Goal: Task Accomplishment & Management: Manage account settings

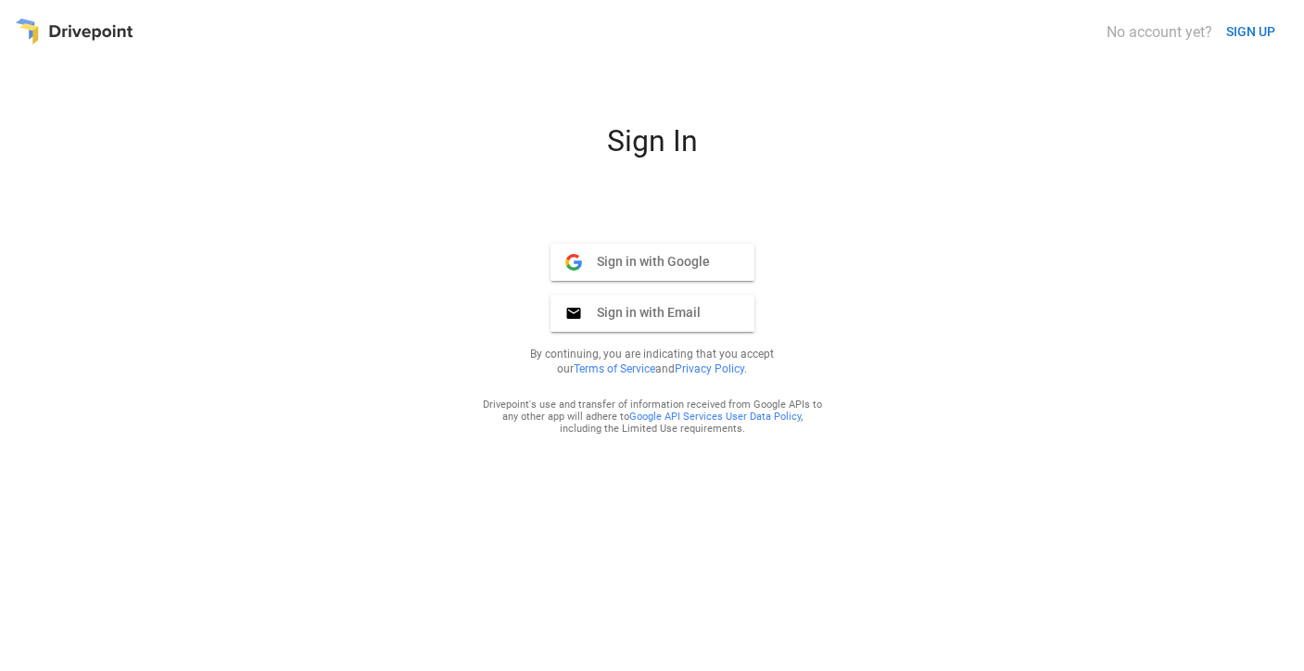
click at [675, 261] on span "Sign in with Google" at bounding box center [646, 261] width 128 height 17
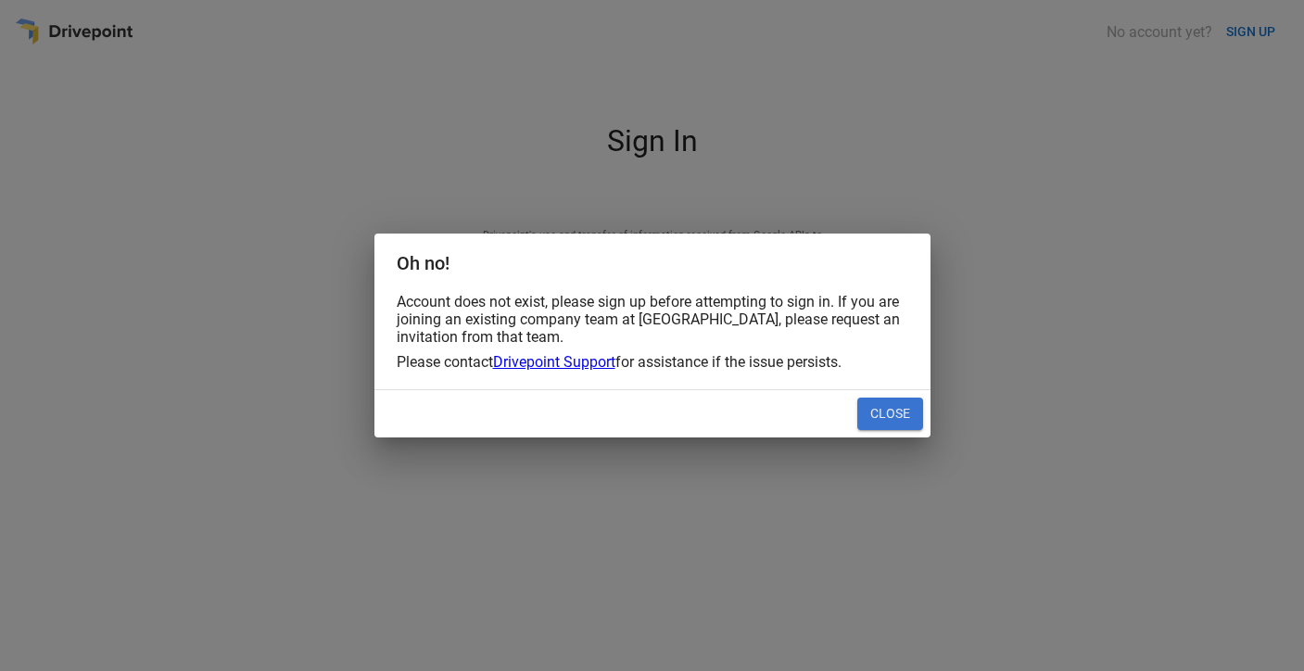
click at [943, 422] on div "Oh no! Account does not exist, please sign up before attempting to sign in. If …" at bounding box center [652, 335] width 1304 height 671
click at [896, 411] on button "Close" at bounding box center [891, 414] width 66 height 33
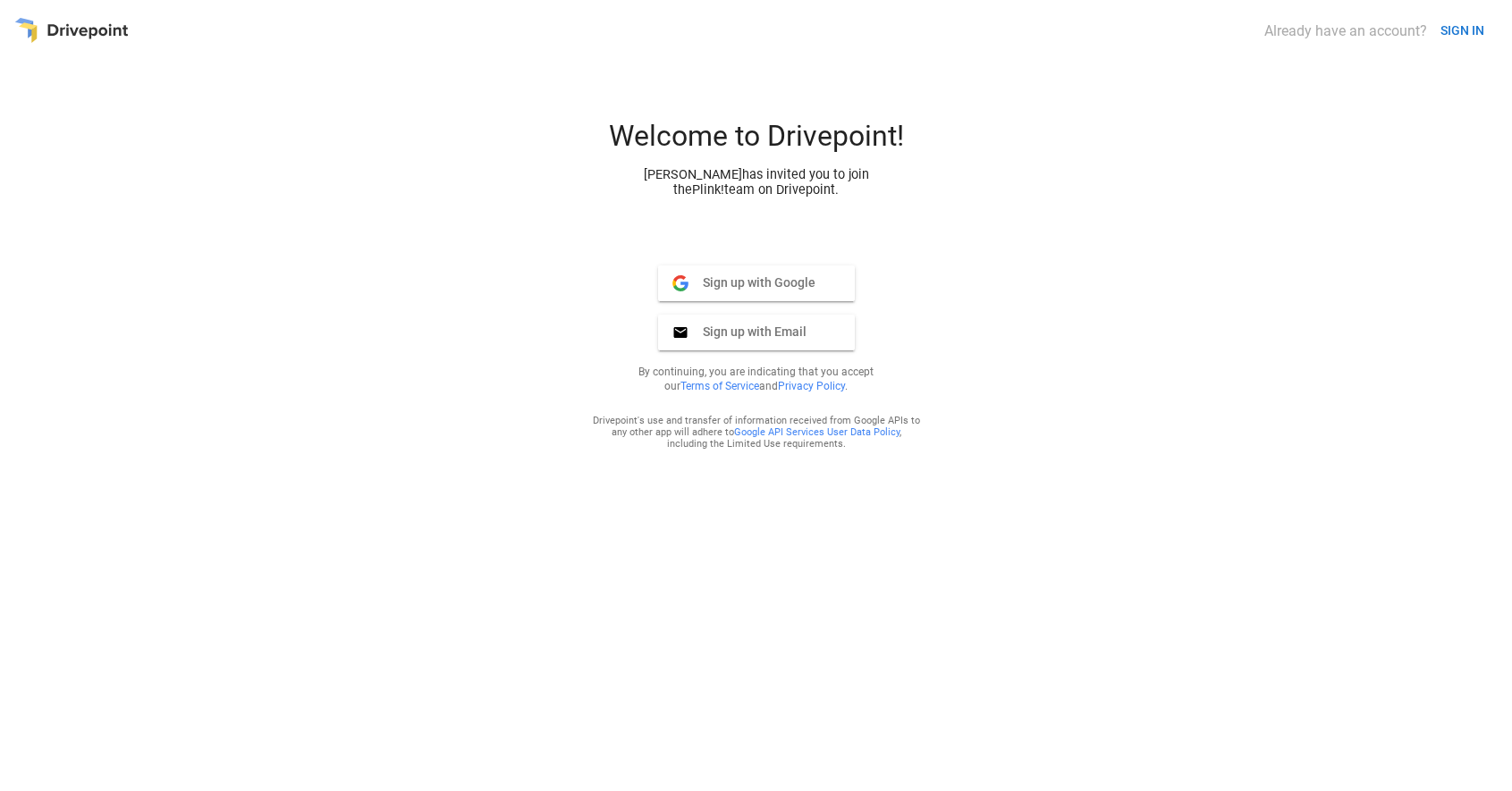
click at [741, 279] on span "Sign up with Google" at bounding box center [752, 283] width 127 height 16
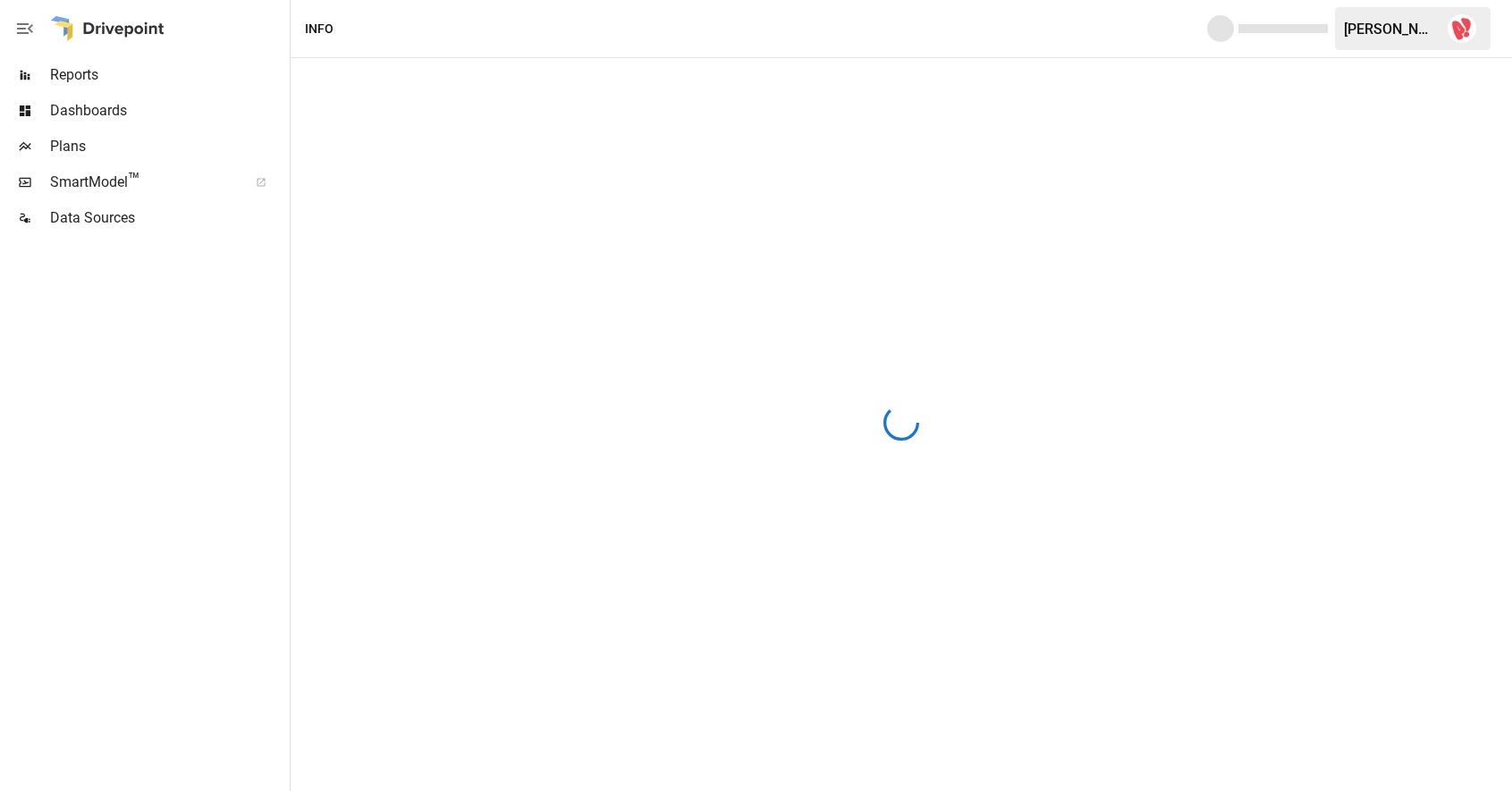
click at [123, 182] on span "SmartModel ™" at bounding box center [143, 182] width 186 height 21
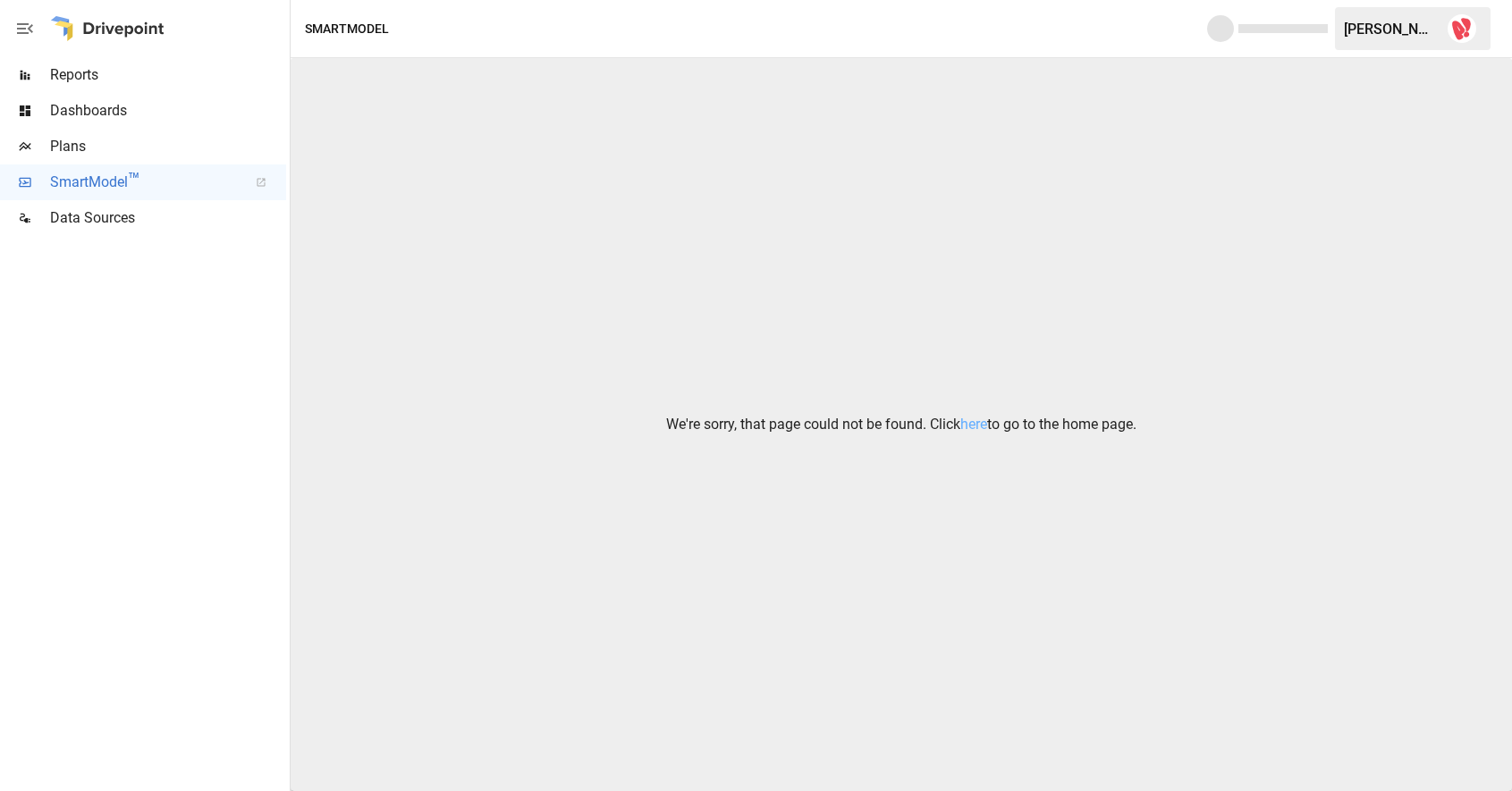
click at [102, 117] on span "Dashboards" at bounding box center [168, 111] width 236 height 21
click at [93, 165] on div "SmartModel ™" at bounding box center [143, 182] width 286 height 36
drag, startPoint x: 964, startPoint y: 426, endPoint x: 951, endPoint y: 425, distance: 13.0
click at [964, 426] on link "here" at bounding box center [974, 424] width 27 height 17
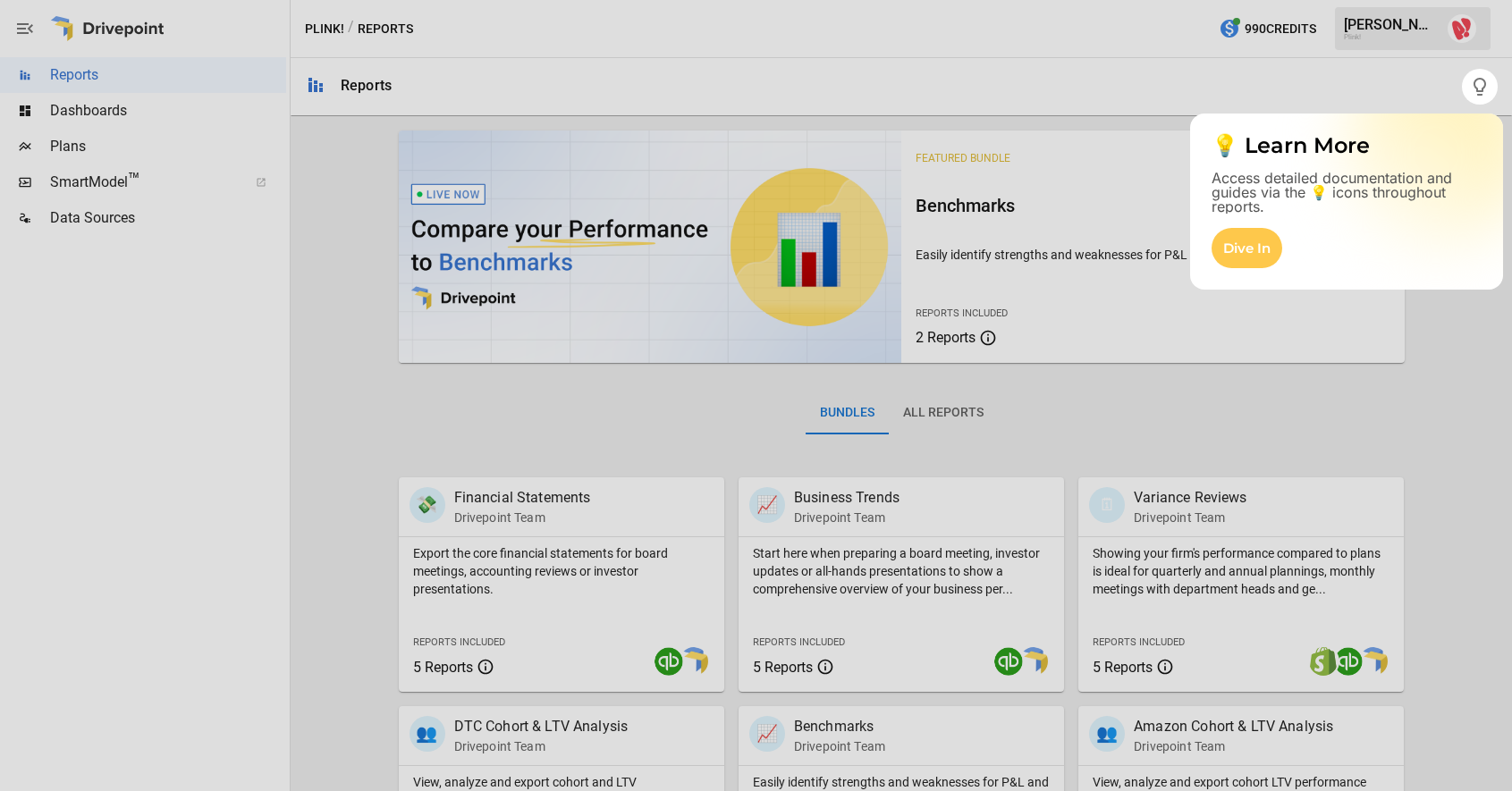
click at [891, 411] on div at bounding box center [756, 448] width 1512 height 687
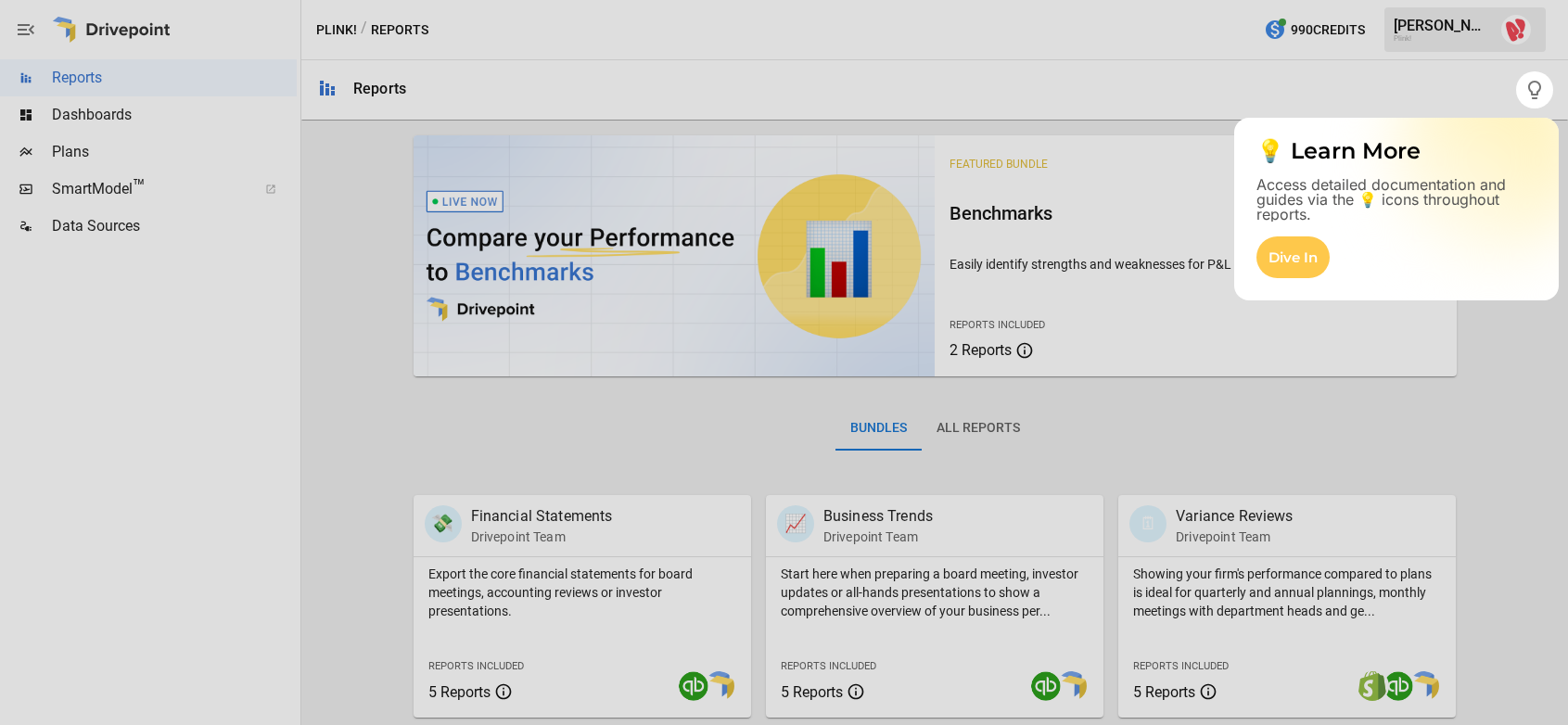
click at [955, 426] on div at bounding box center [784, 416] width 1568 height 617
click at [989, 432] on div at bounding box center [784, 416] width 1568 height 617
drag, startPoint x: 83, startPoint y: 153, endPoint x: 71, endPoint y: 154, distance: 12.1
click at [81, 153] on div at bounding box center [784, 416] width 1568 height 617
click at [70, 154] on div at bounding box center [784, 416] width 1568 height 617
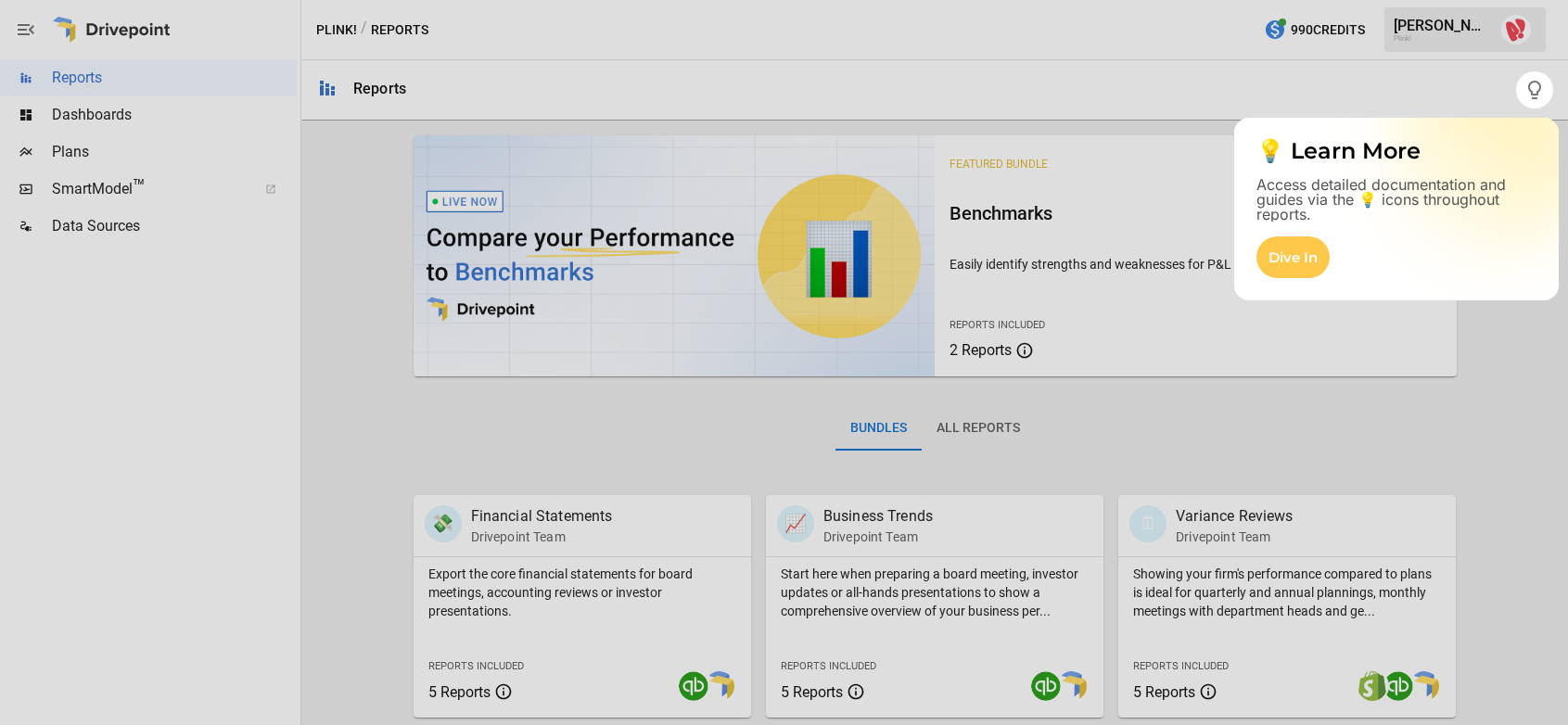
drag, startPoint x: 1414, startPoint y: 215, endPoint x: 1398, endPoint y: 216, distance: 15.8
click at [1411, 216] on p "Access detailed documentation and guides via the 💡 icons throughout reports." at bounding box center [1396, 199] width 280 height 45
click at [1300, 252] on div "Dive In" at bounding box center [1292, 257] width 73 height 42
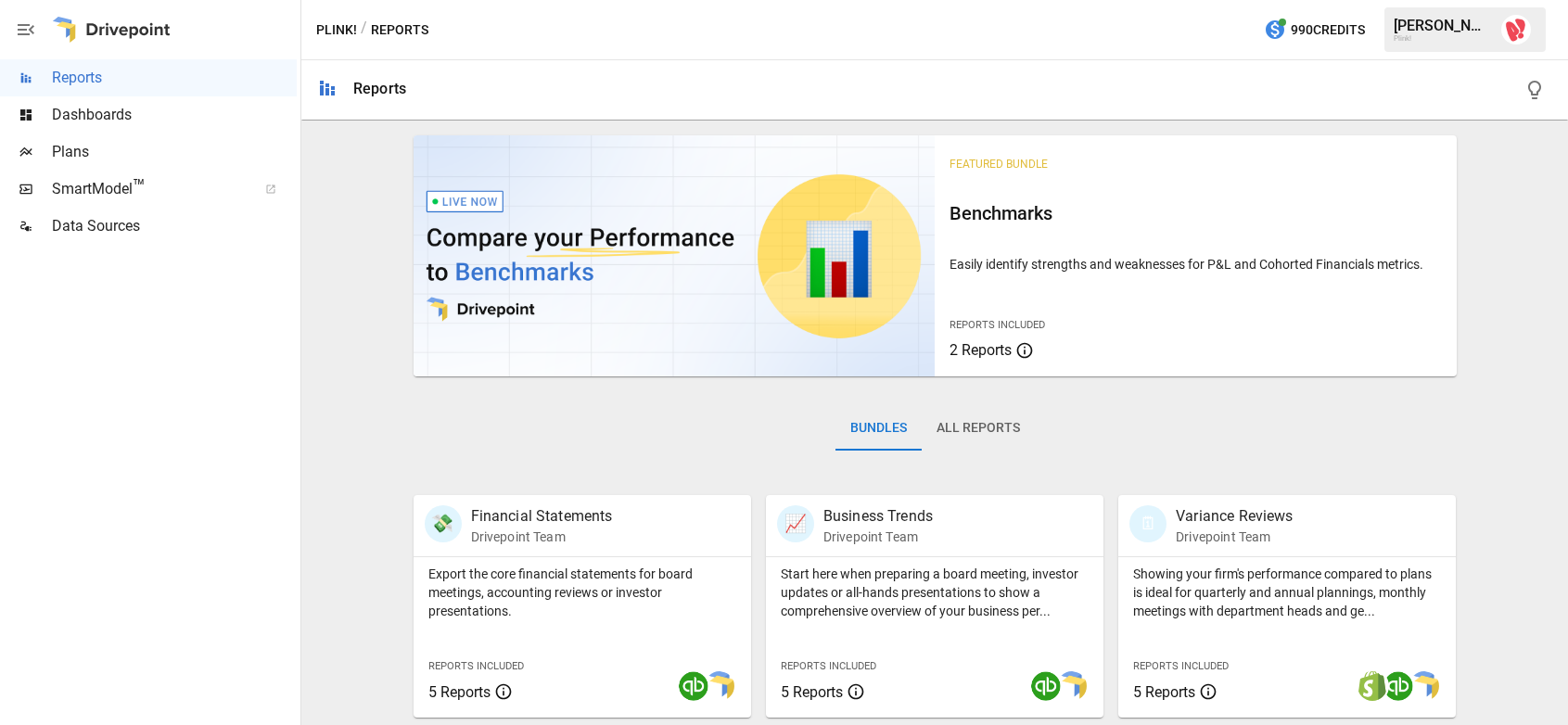
click at [119, 117] on span "Dashboards" at bounding box center [174, 115] width 245 height 22
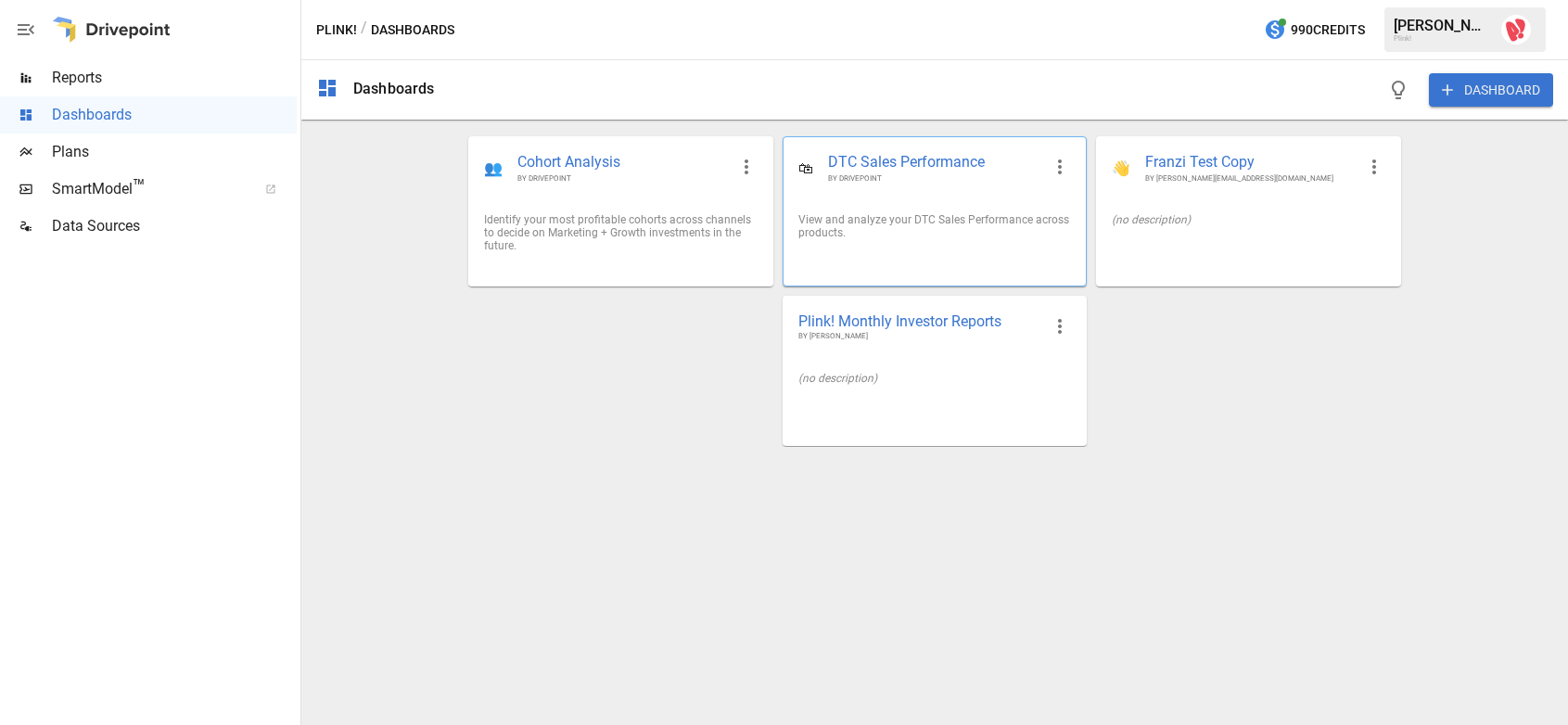
click at [872, 233] on div "View and analyze your DTC Sales Performance across products." at bounding box center [934, 226] width 273 height 26
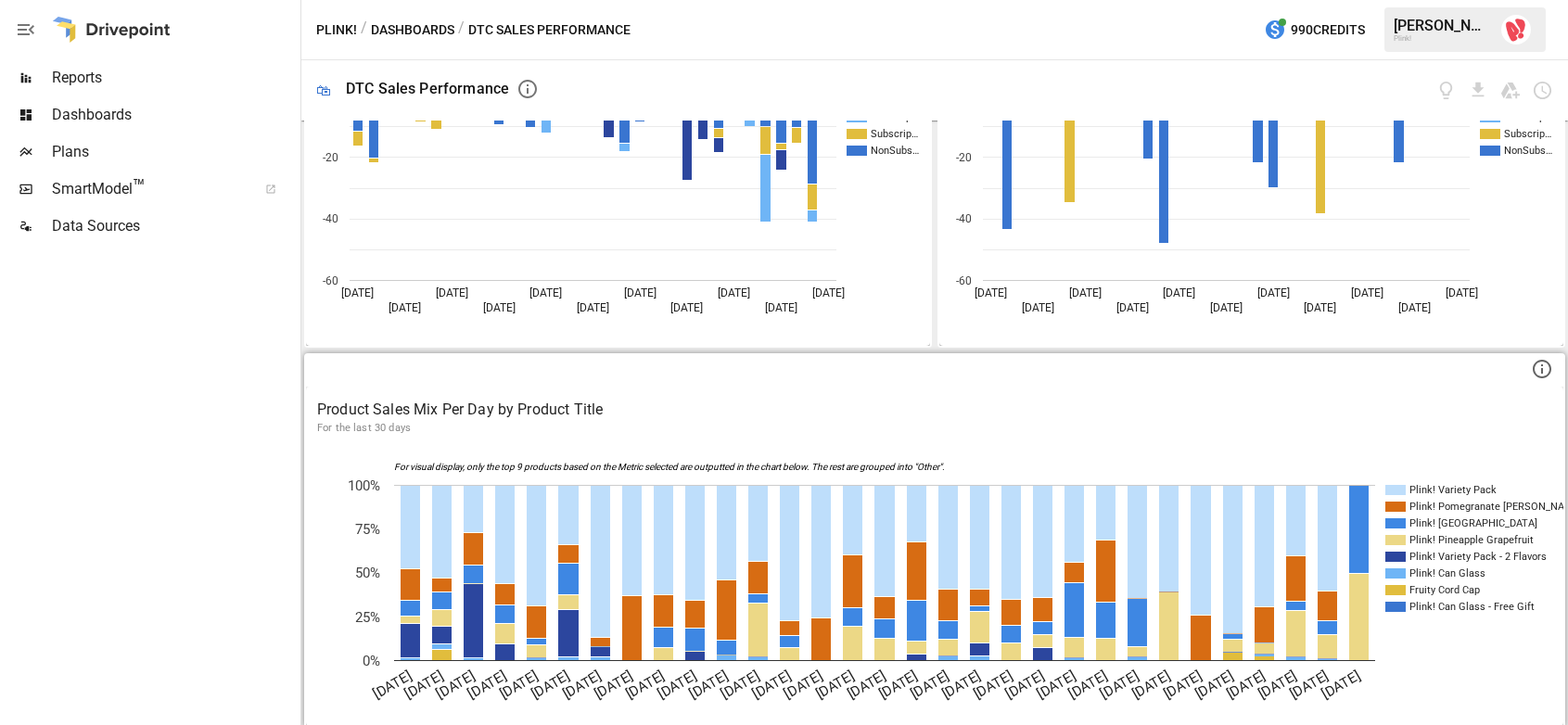
scroll to position [916, 0]
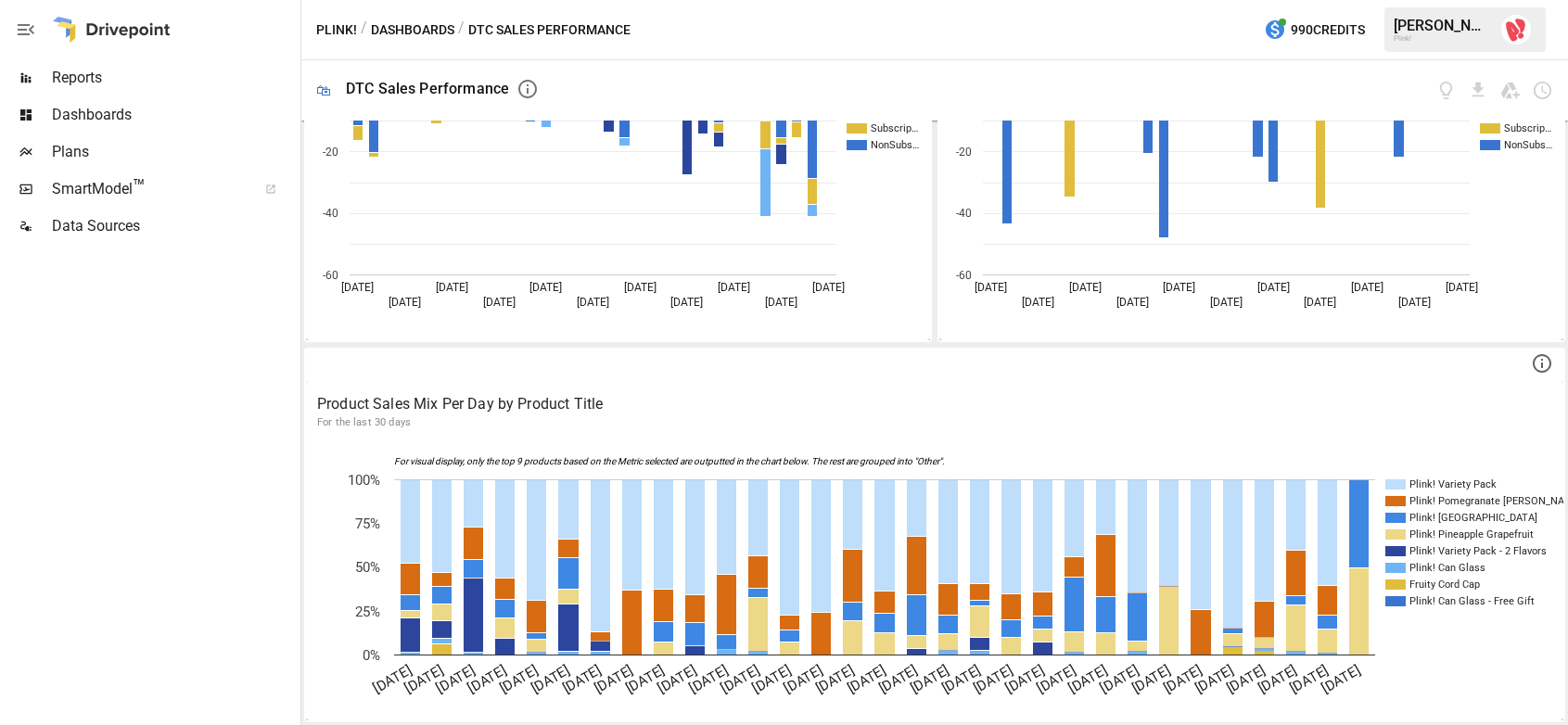
click at [124, 190] on span "SmartModel ™" at bounding box center [148, 189] width 193 height 22
click at [83, 75] on span "Reports" at bounding box center [174, 78] width 245 height 22
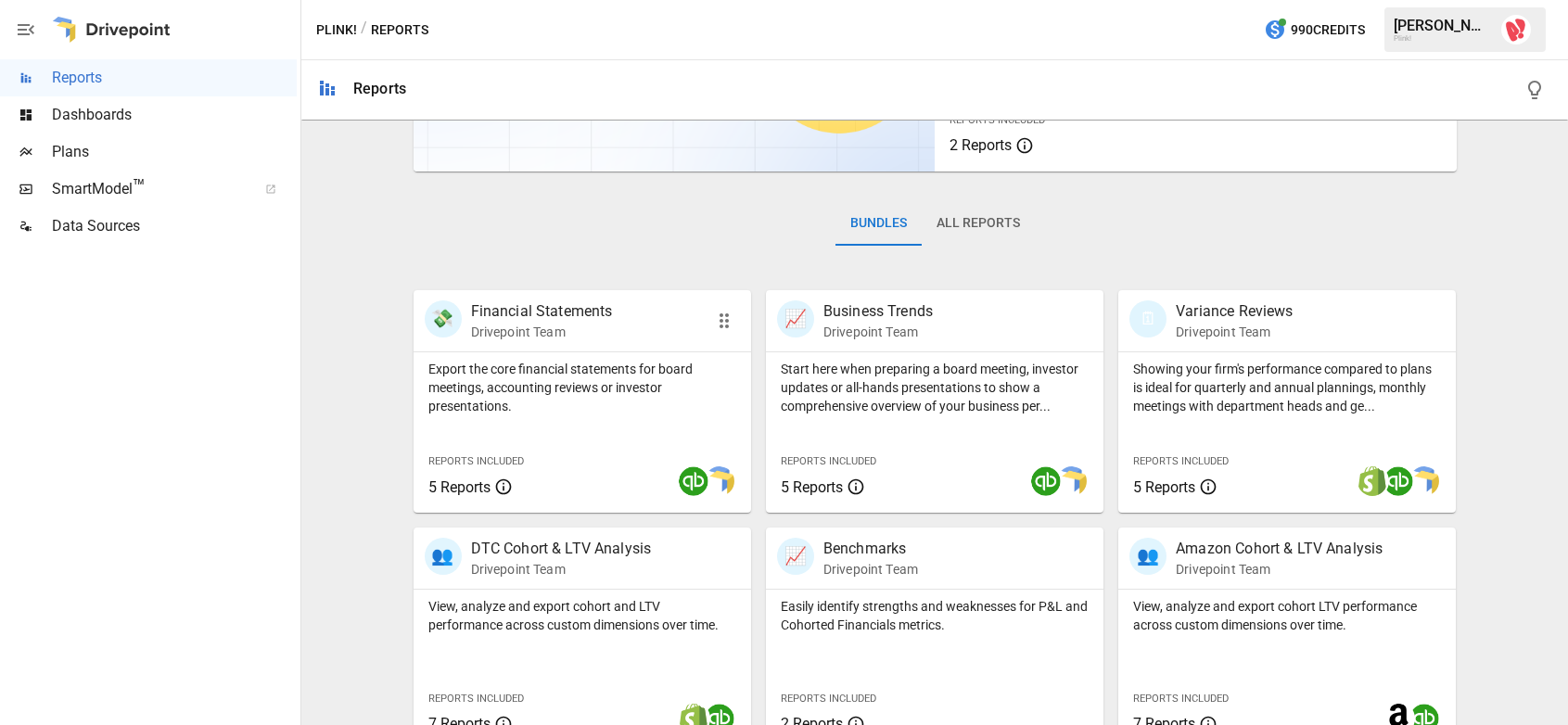
scroll to position [475, 0]
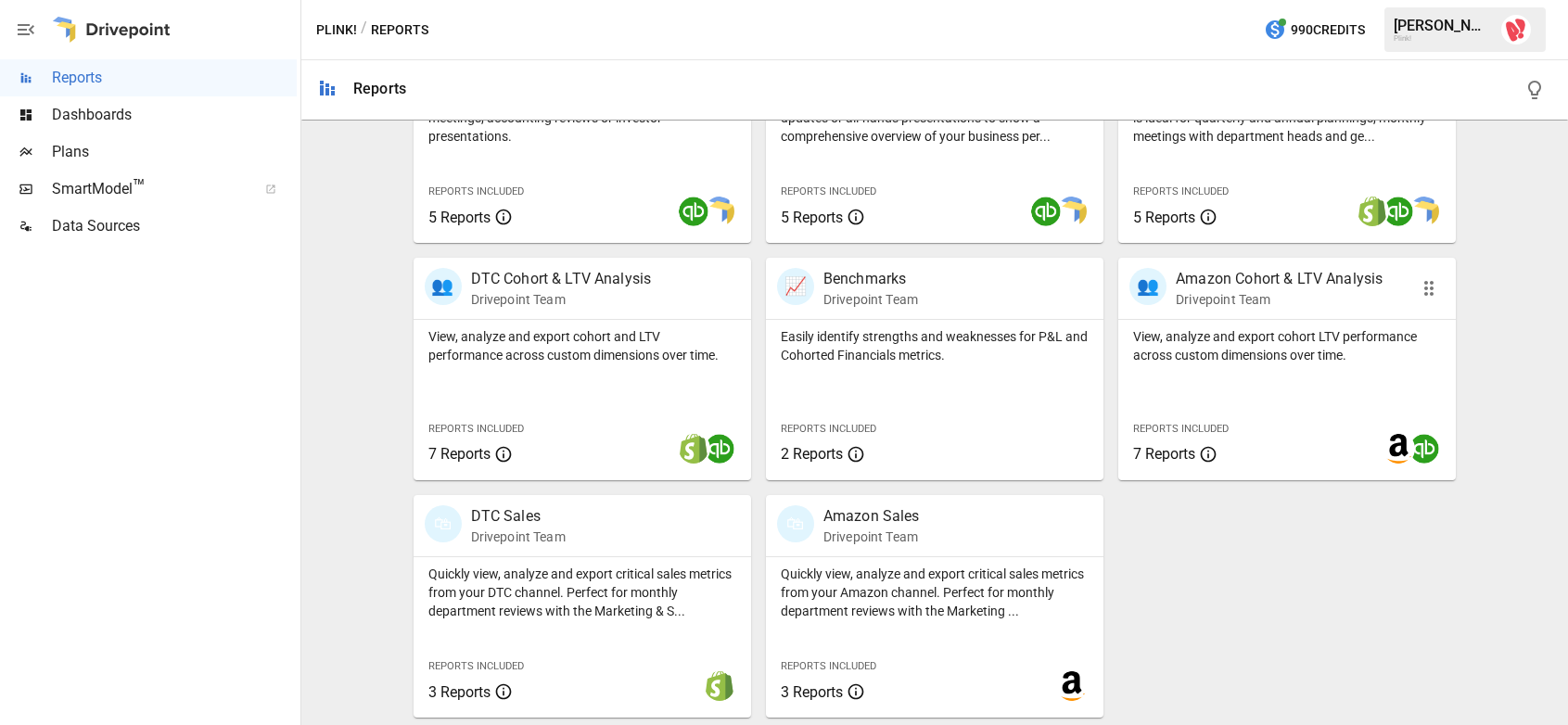
click at [1210, 394] on div "View, analyze and export cohort LTV performance across custom dimensions over t…" at bounding box center [1286, 400] width 337 height 160
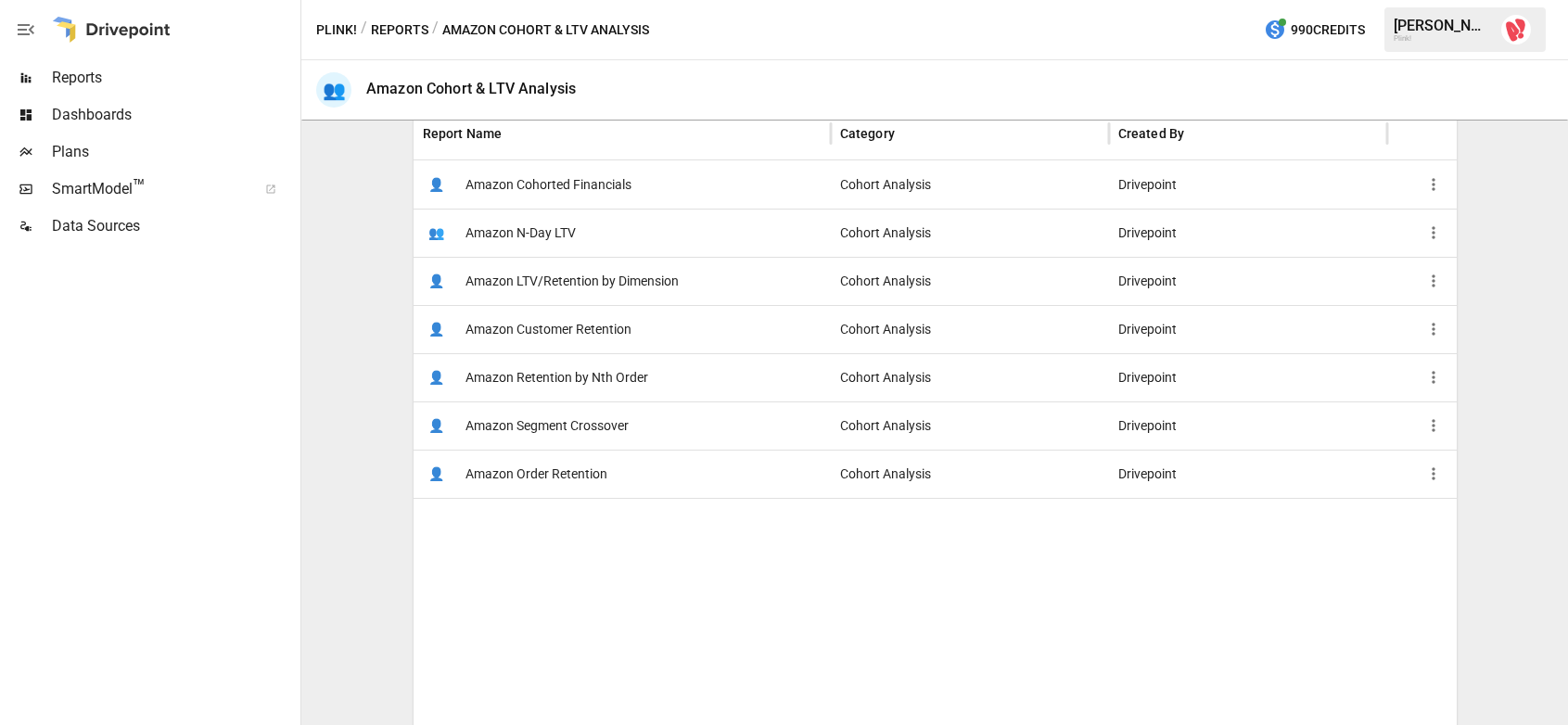
scroll to position [366, 0]
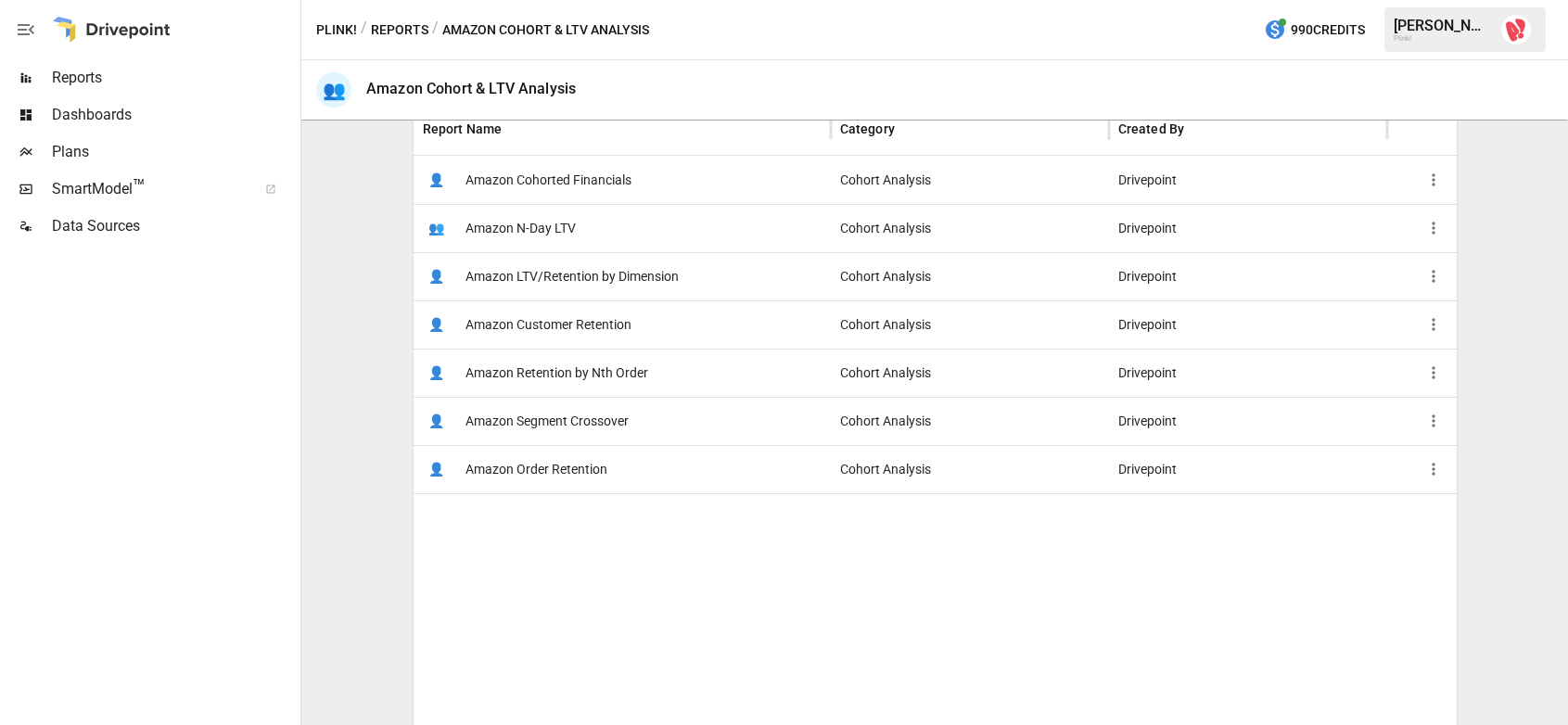
click at [510, 186] on span "Amazon Cohorted Financials" at bounding box center [548, 180] width 166 height 47
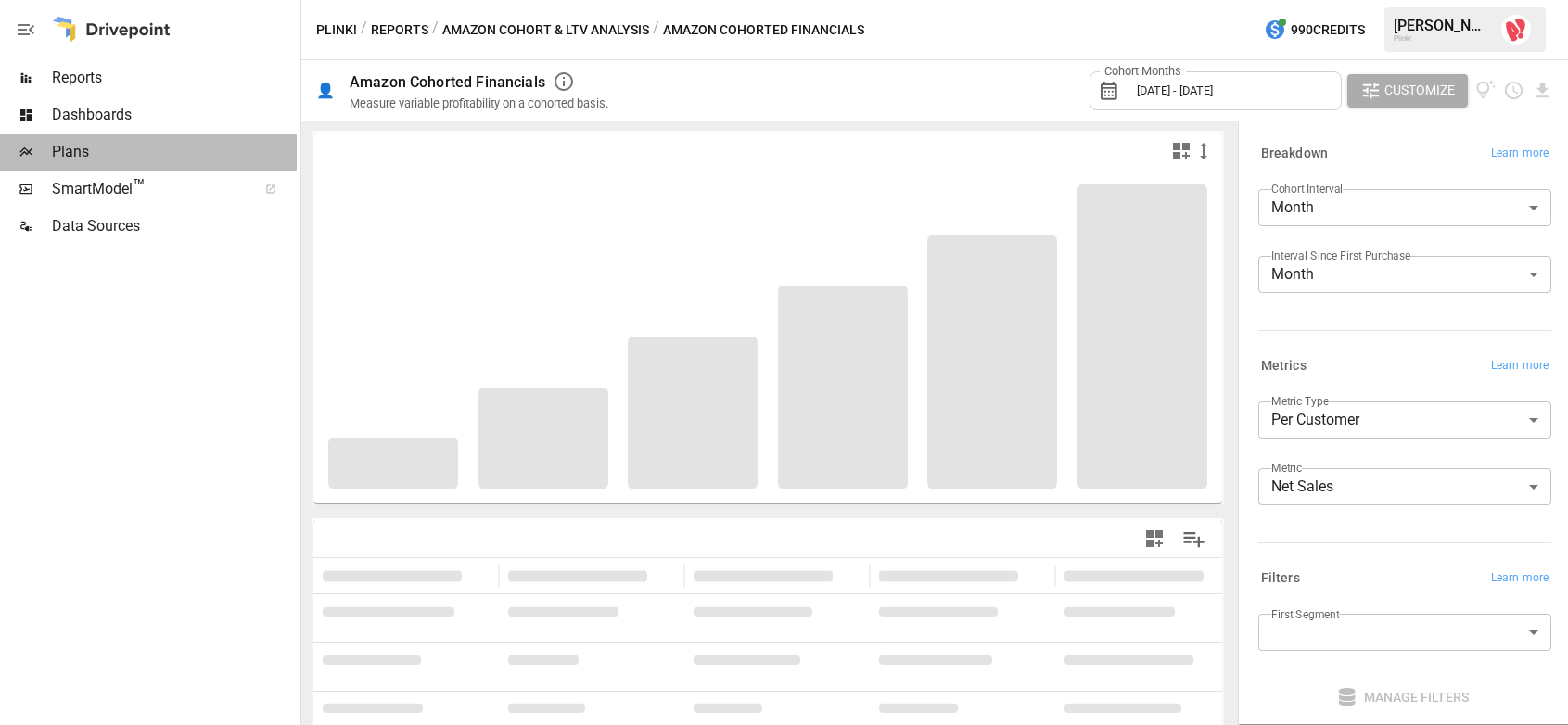
click at [76, 156] on span "Plans" at bounding box center [174, 152] width 245 height 22
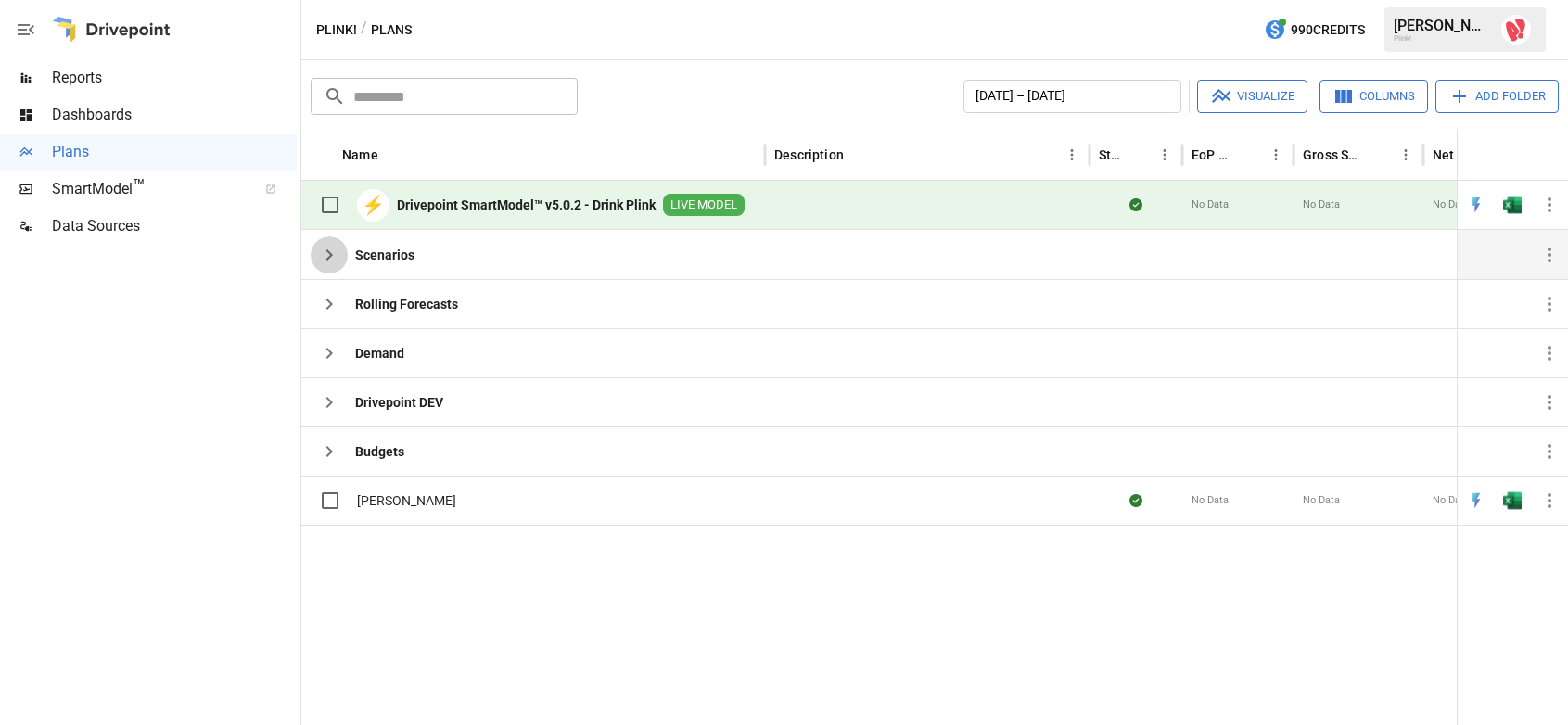
click at [325, 254] on icon "button" at bounding box center [329, 255] width 22 height 22
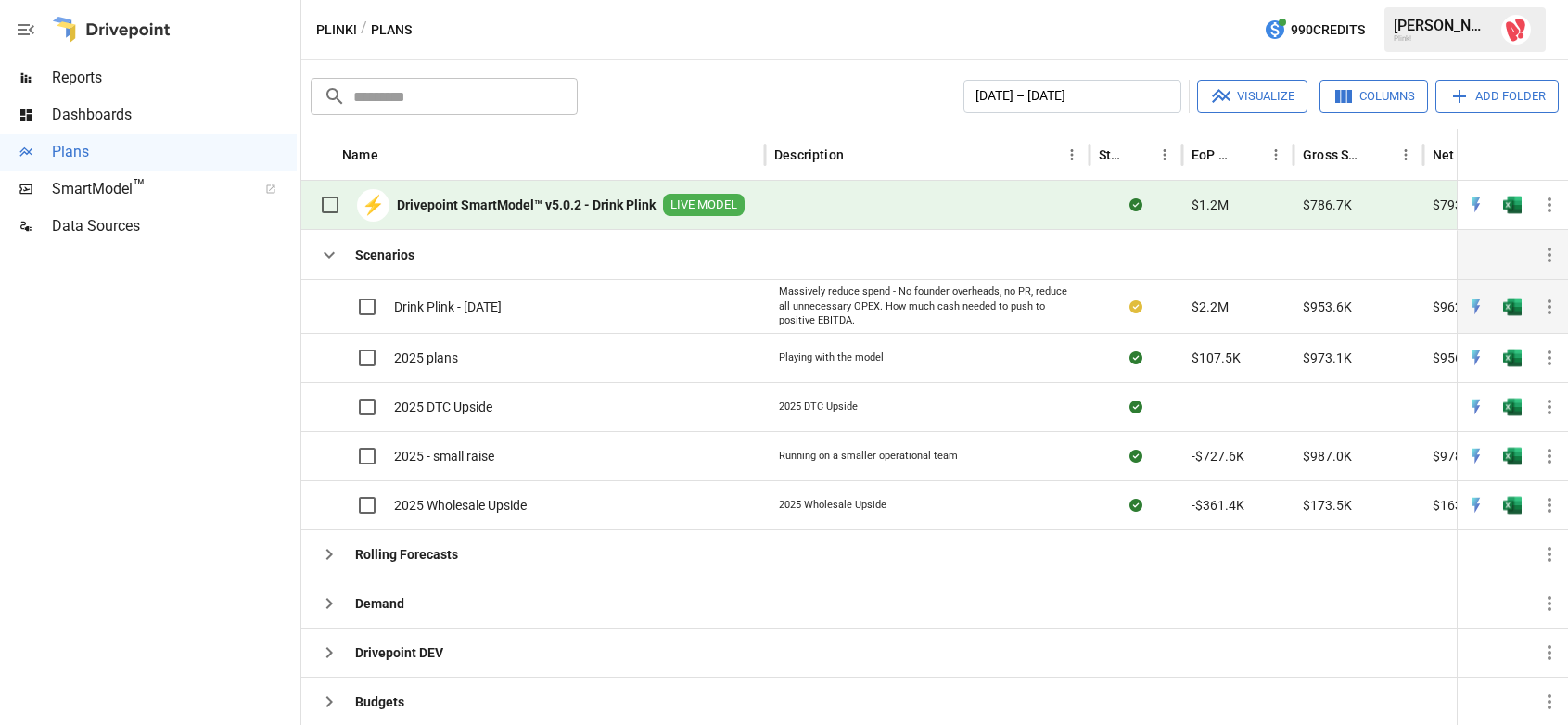
click at [484, 308] on span "Drink Plink - Jul 27 25" at bounding box center [448, 307] width 108 height 19
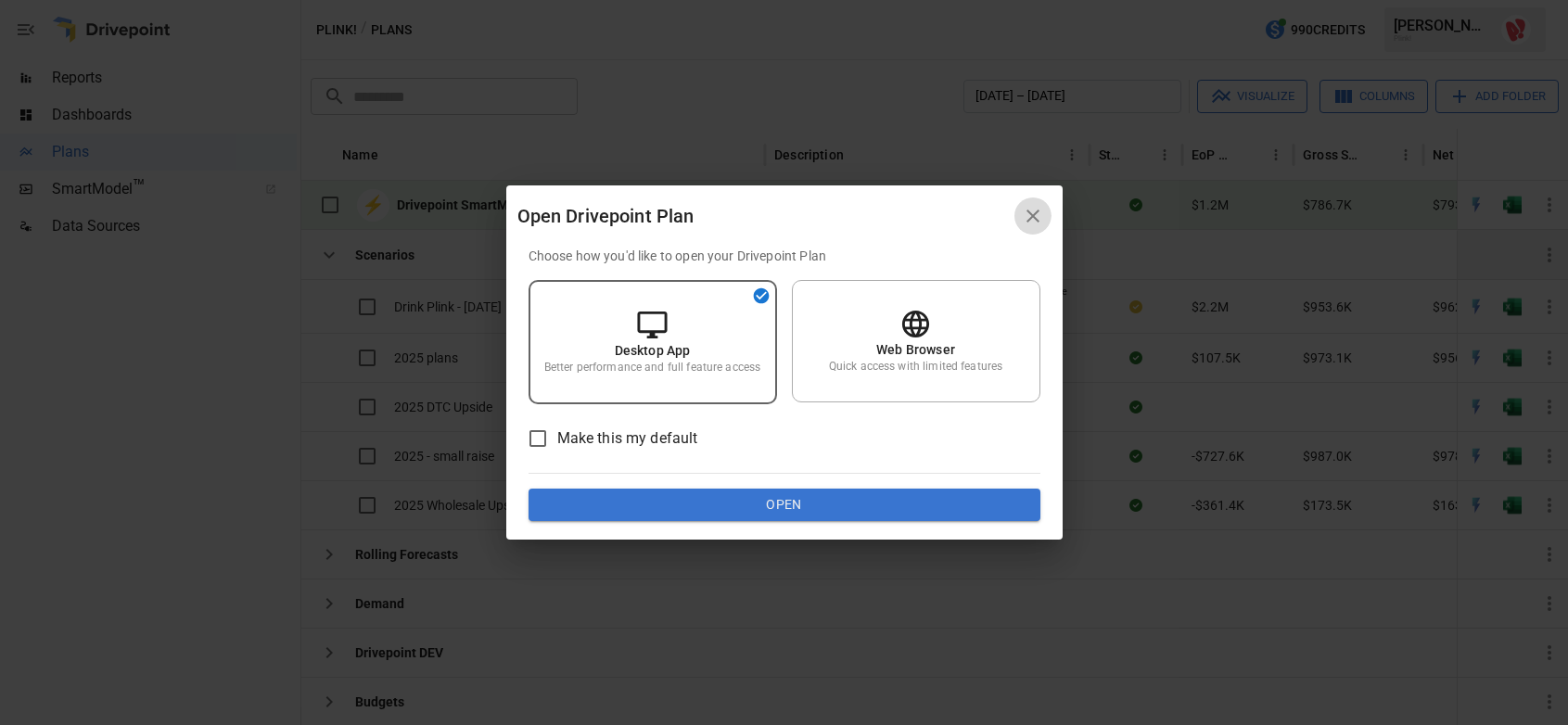
click at [1034, 219] on icon "button" at bounding box center [1033, 216] width 22 height 22
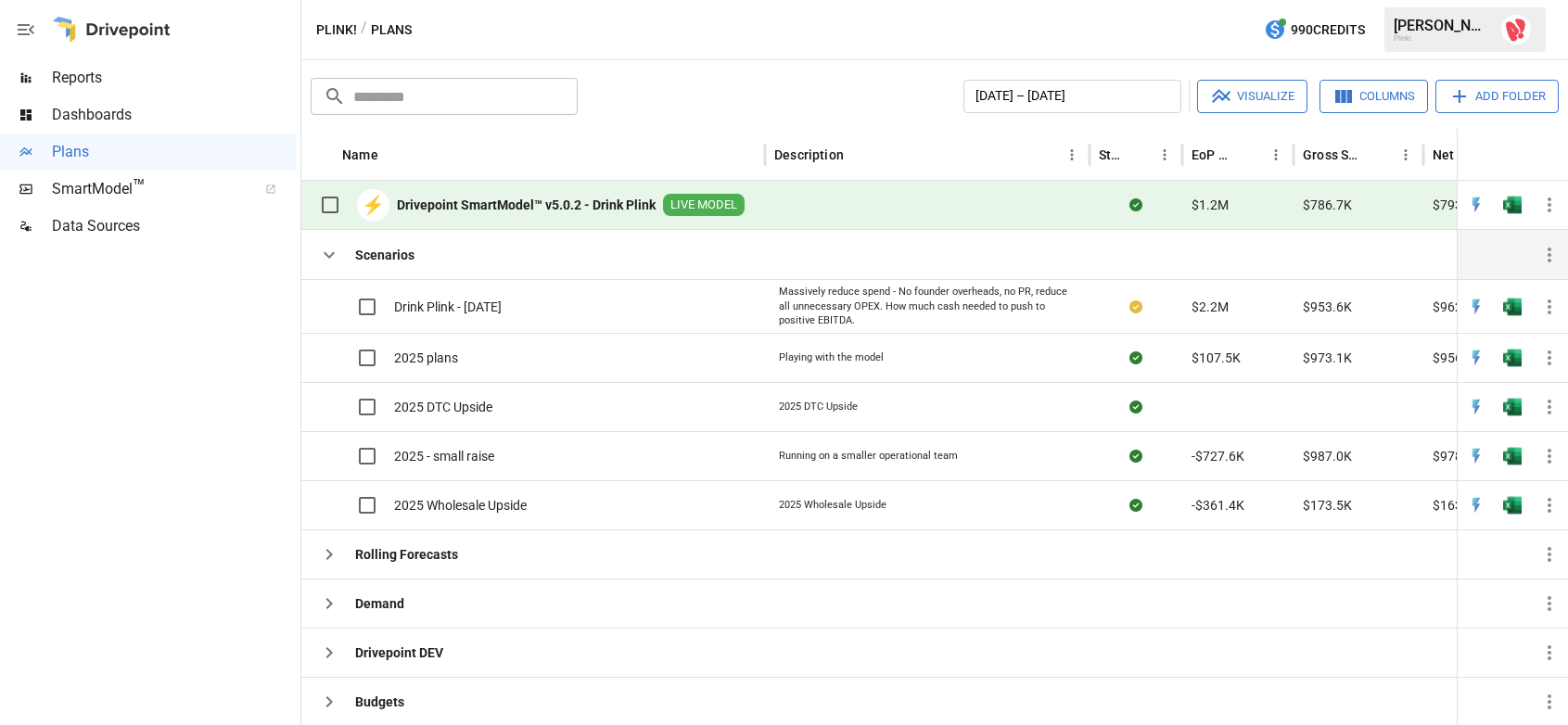
click at [599, 207] on b "Drivepoint SmartModel™ v5.0.2 - Drink Plink" at bounding box center [526, 205] width 259 height 19
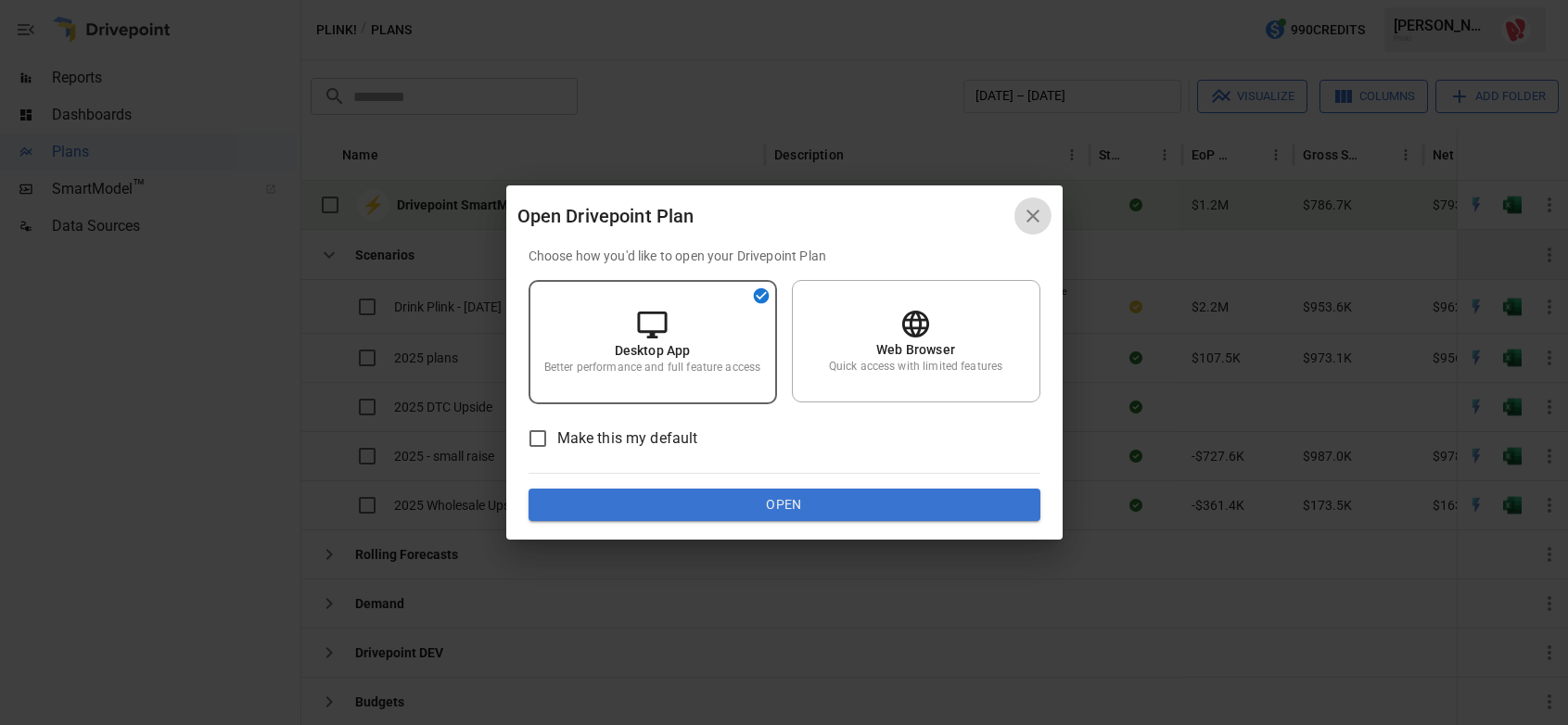
click at [1030, 210] on icon "button" at bounding box center [1033, 216] width 22 height 22
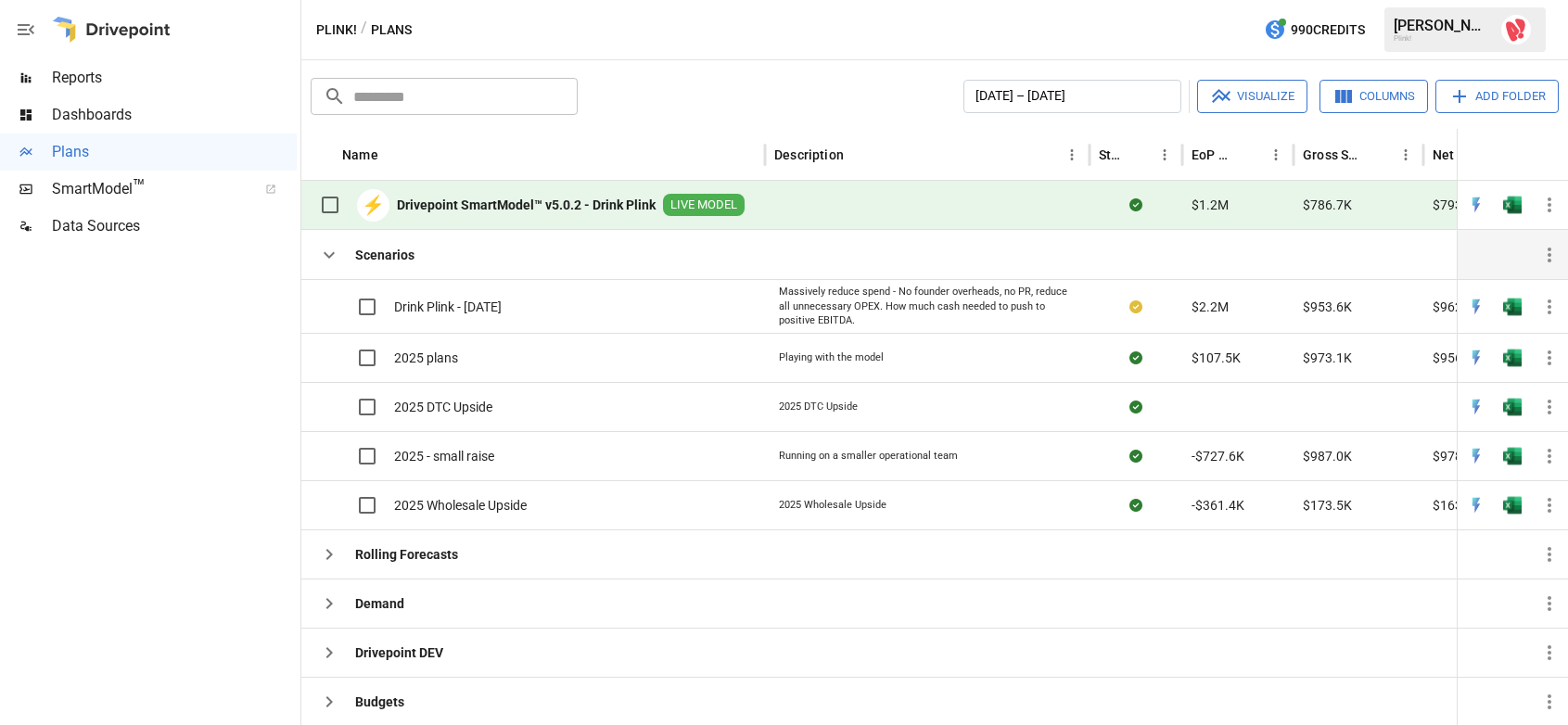
click at [322, 251] on icon "button" at bounding box center [329, 255] width 22 height 22
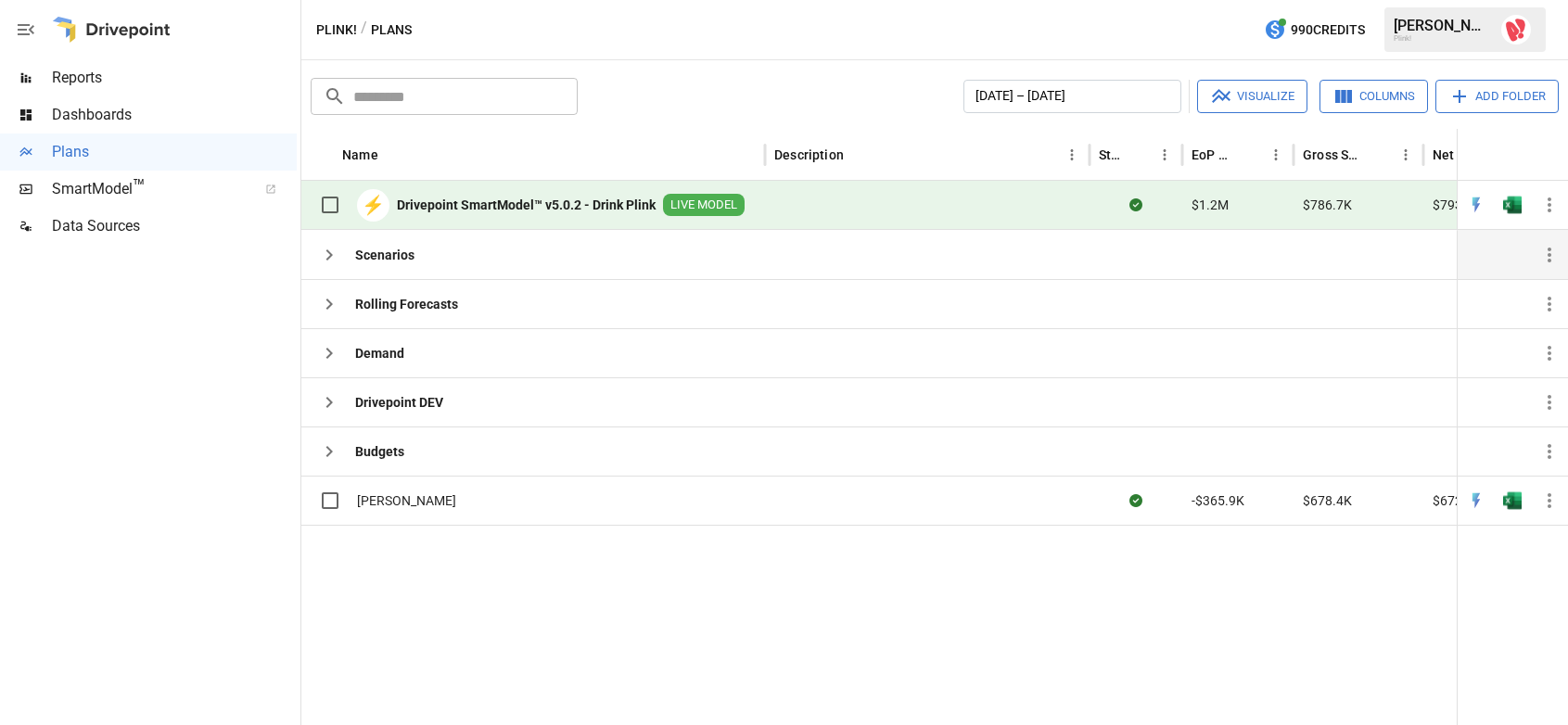
click at [323, 252] on icon "button" at bounding box center [329, 255] width 22 height 22
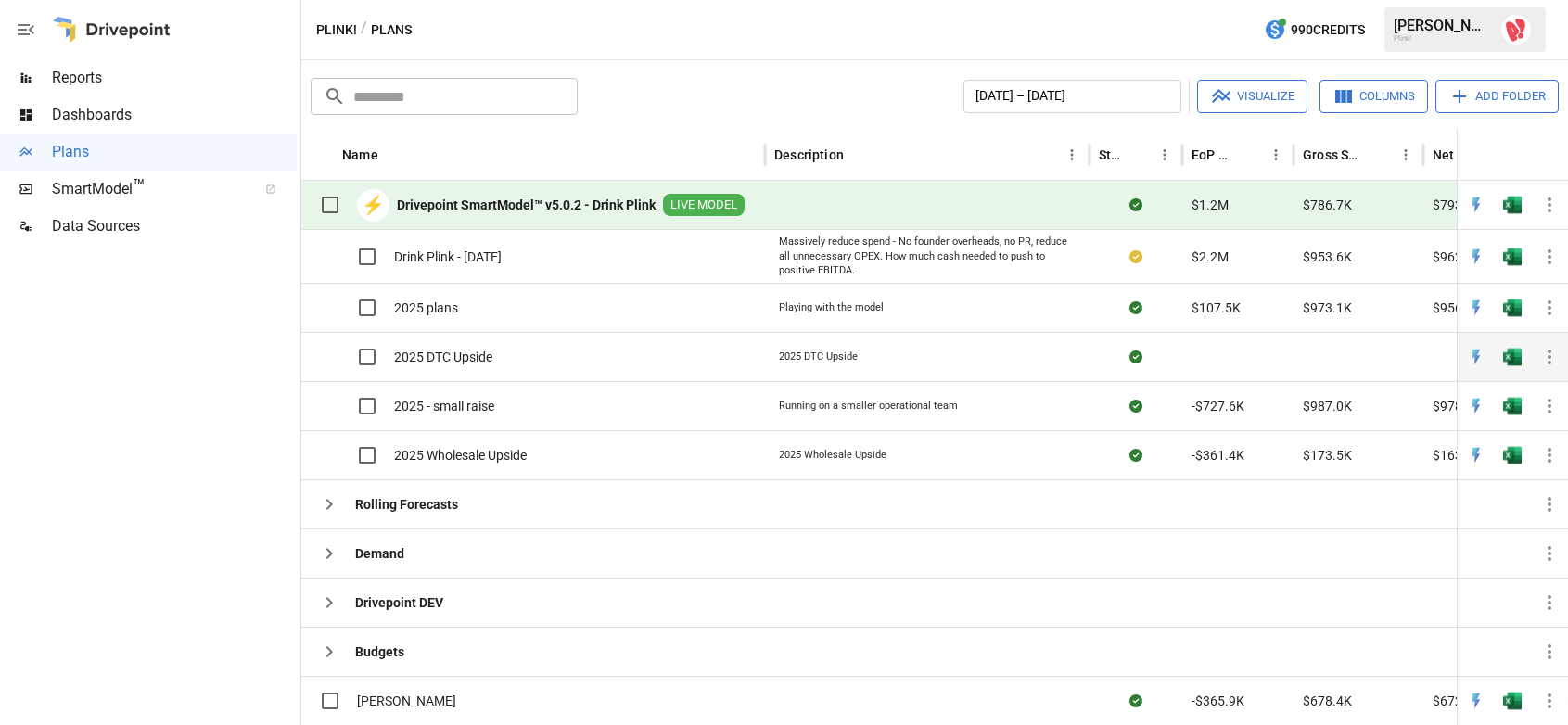
click at [450, 358] on span "2025 DTC Upside" at bounding box center [443, 357] width 98 height 19
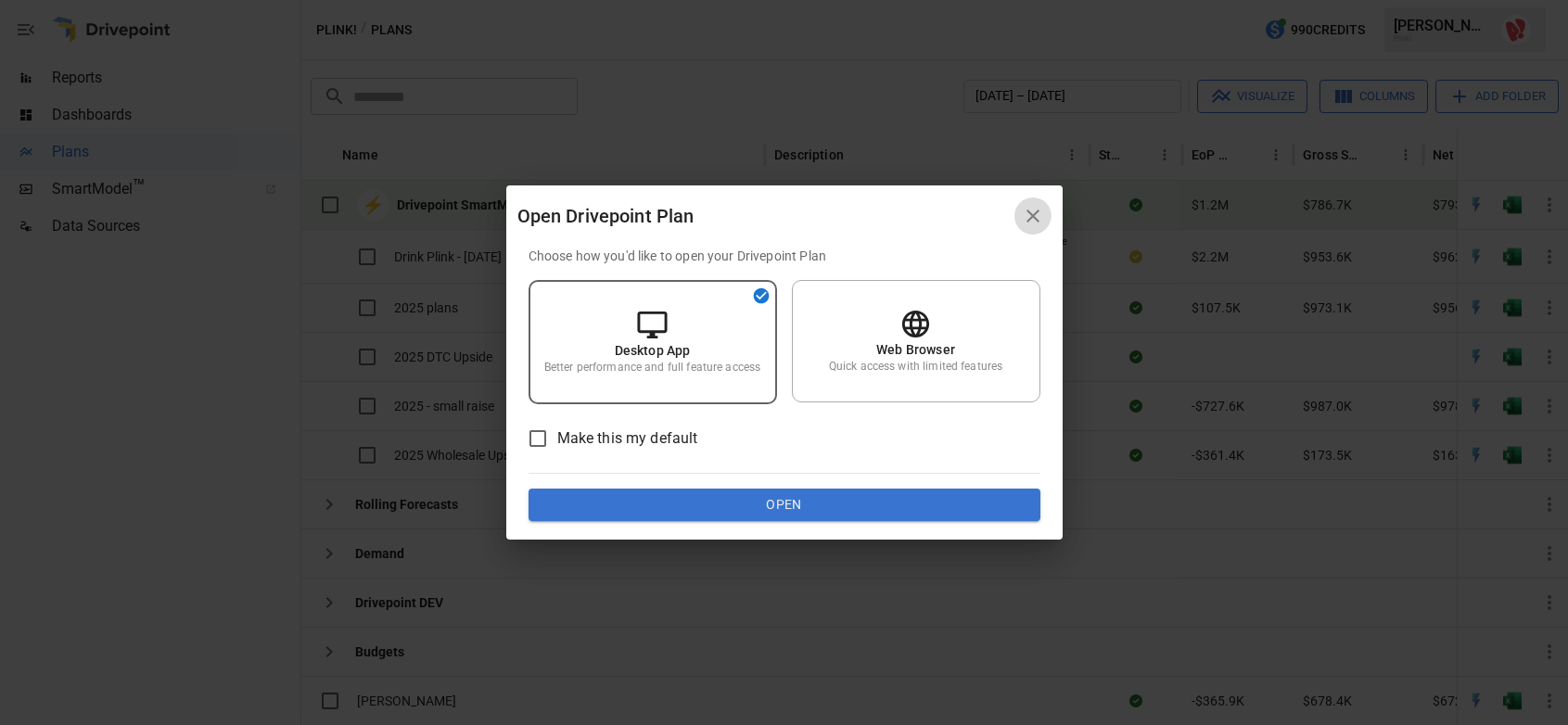
click at [1036, 213] on icon "button" at bounding box center [1032, 216] width 13 height 13
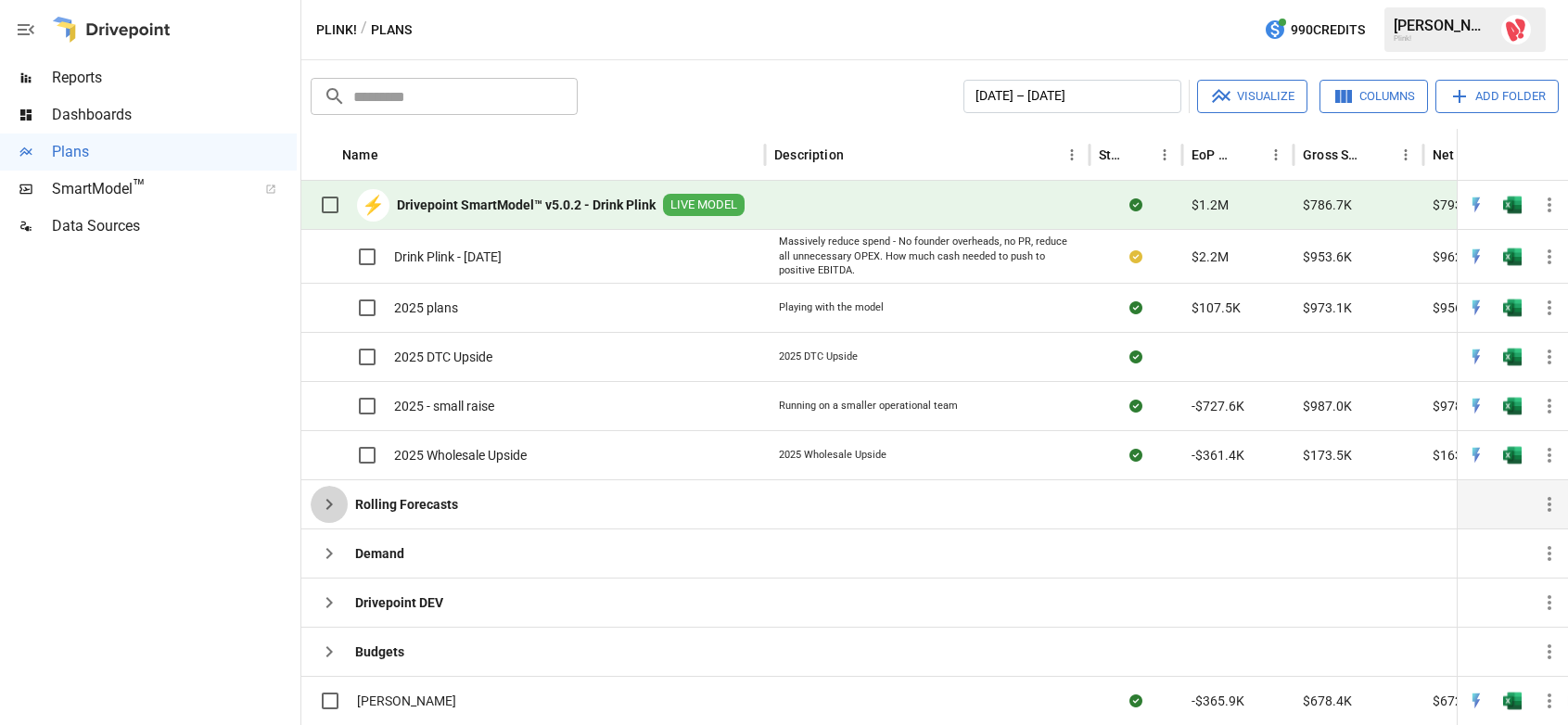
click at [333, 502] on icon "button" at bounding box center [329, 504] width 22 height 22
drag, startPoint x: 328, startPoint y: 507, endPoint x: 345, endPoint y: 505, distance: 16.8
click at [328, 507] on icon "button" at bounding box center [329, 504] width 6 height 11
click at [496, 449] on span "2025 Wholesale Upside" at bounding box center [460, 455] width 133 height 19
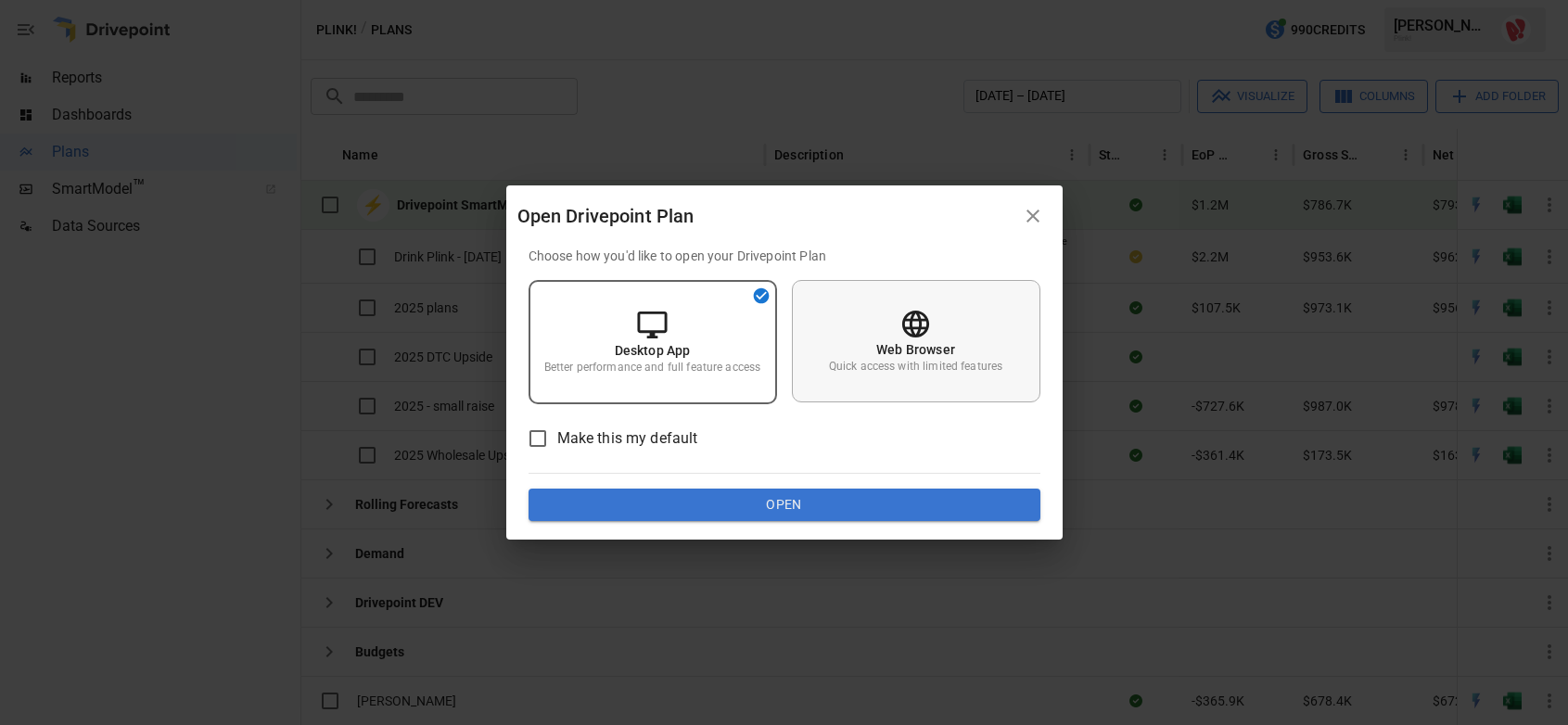
click at [884, 348] on p "Web Browser" at bounding box center [915, 349] width 79 height 19
click at [830, 503] on button "Open" at bounding box center [784, 505] width 512 height 33
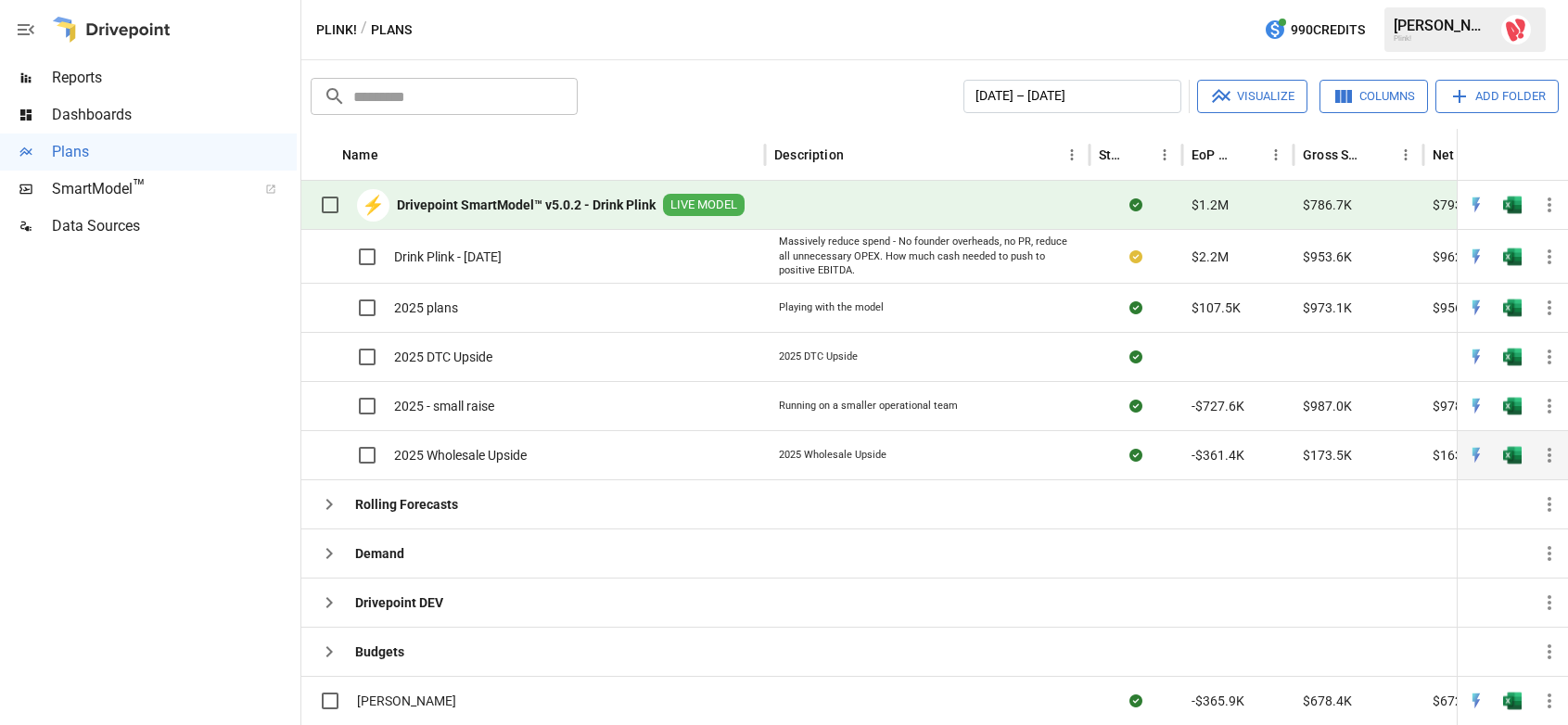
click at [487, 452] on span "2025 Wholesale Upside" at bounding box center [460, 455] width 133 height 19
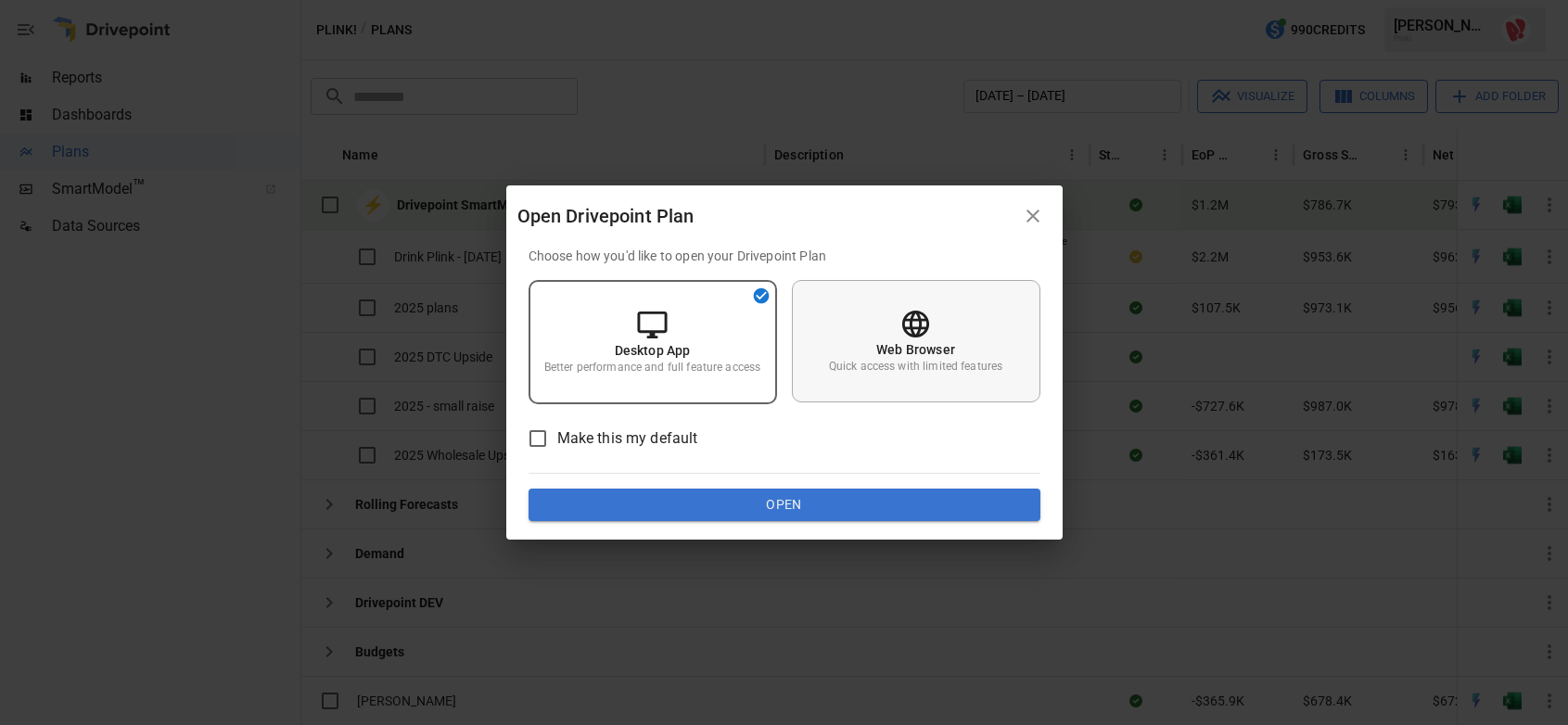
click at [921, 363] on p "Quick access with limited features" at bounding box center [915, 367] width 173 height 16
click at [837, 509] on button "Open" at bounding box center [784, 505] width 512 height 33
